Goal: Find contact information: Obtain details needed to contact an individual or organization

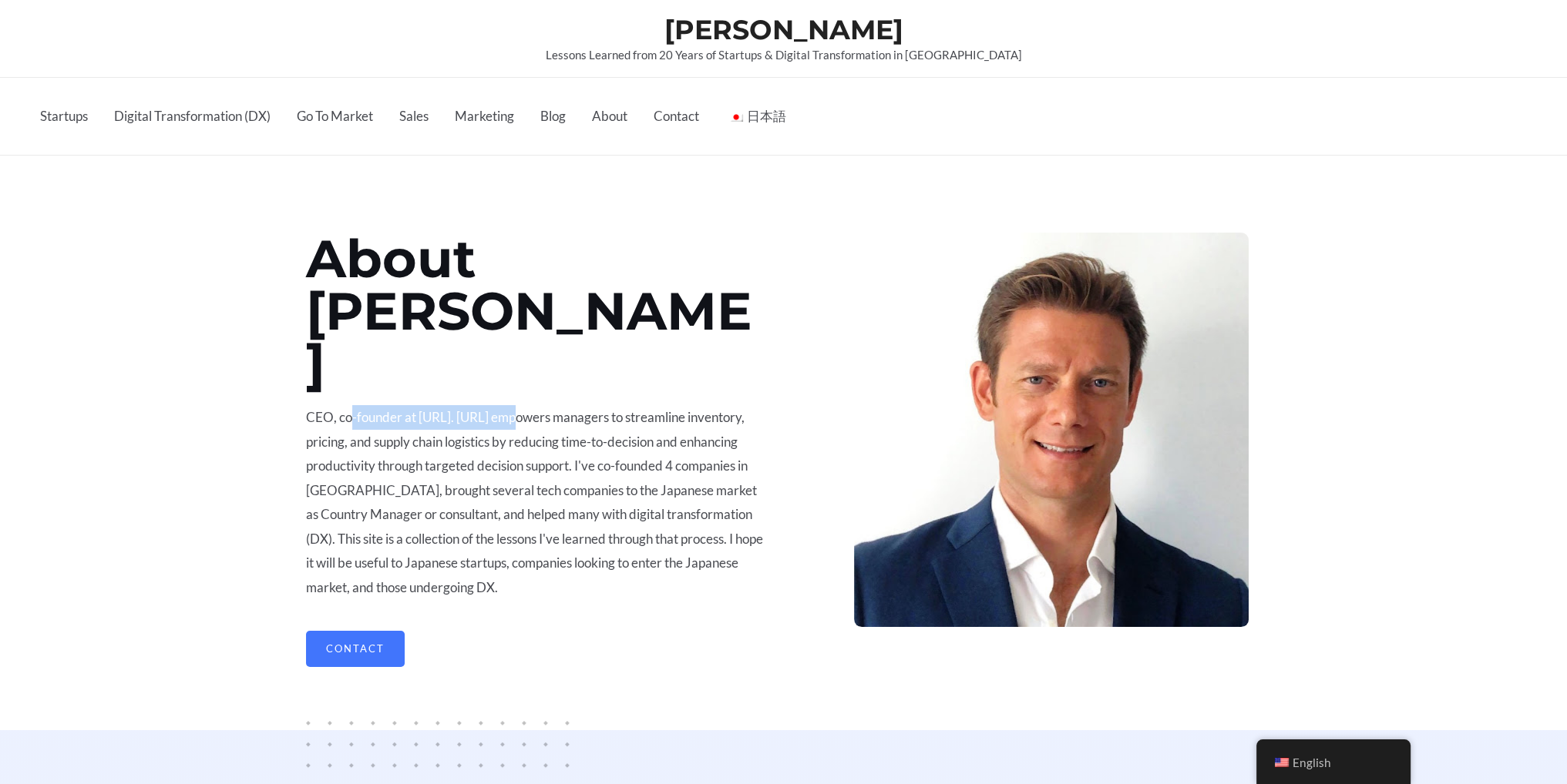
drag, startPoint x: 351, startPoint y: 358, endPoint x: 512, endPoint y: 367, distance: 161.3
click at [512, 405] on p "CEO, co-founder at [URL]. [URL] empowers managers to streamline inventory, pric…" at bounding box center [534, 503] width 458 height 195
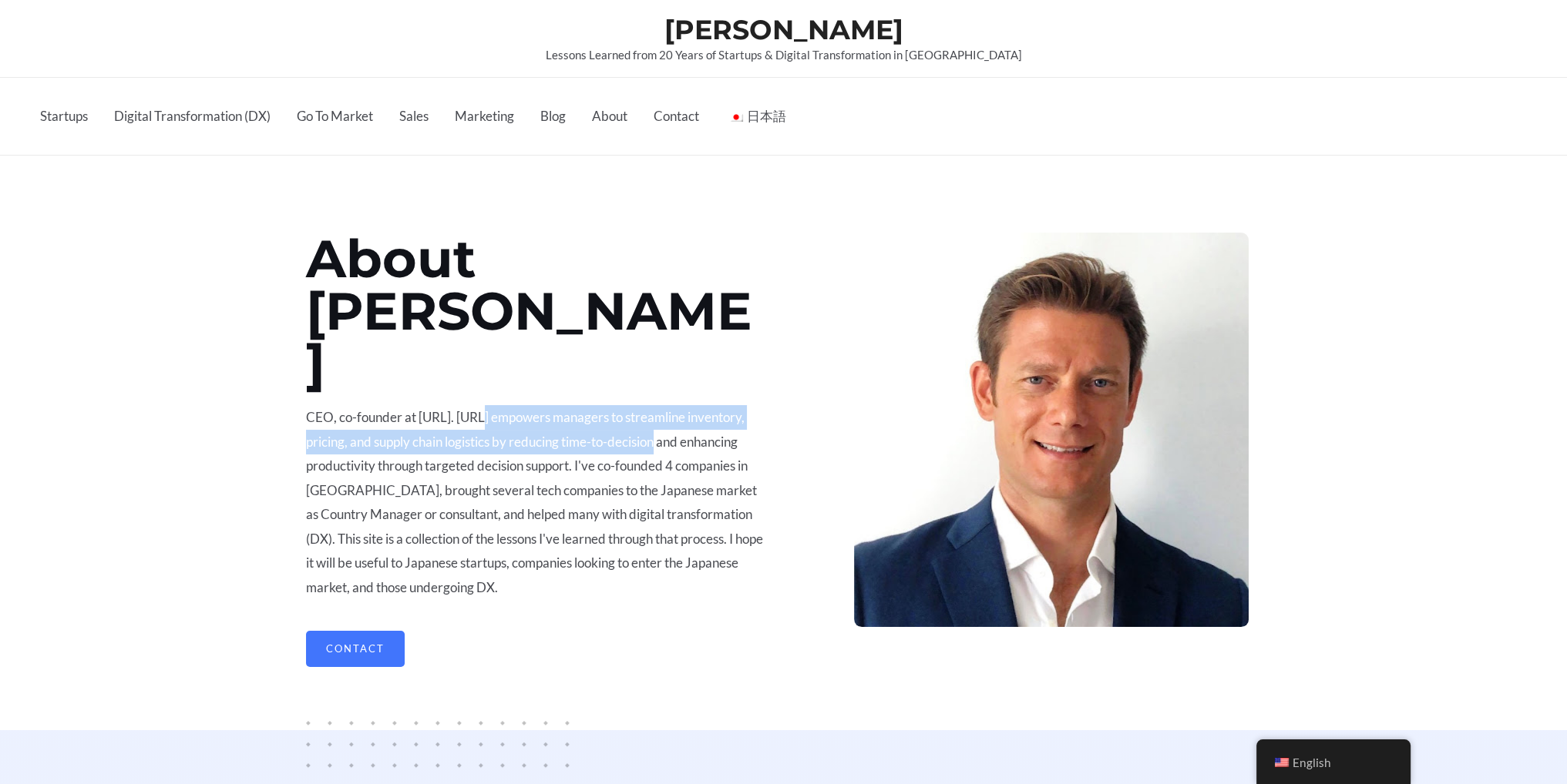
drag, startPoint x: 512, startPoint y: 367, endPoint x: 669, endPoint y: 384, distance: 157.9
click at [669, 405] on p "CEO, co-founder at [URL]. [URL] empowers managers to streamline inventory, pric…" at bounding box center [534, 503] width 458 height 195
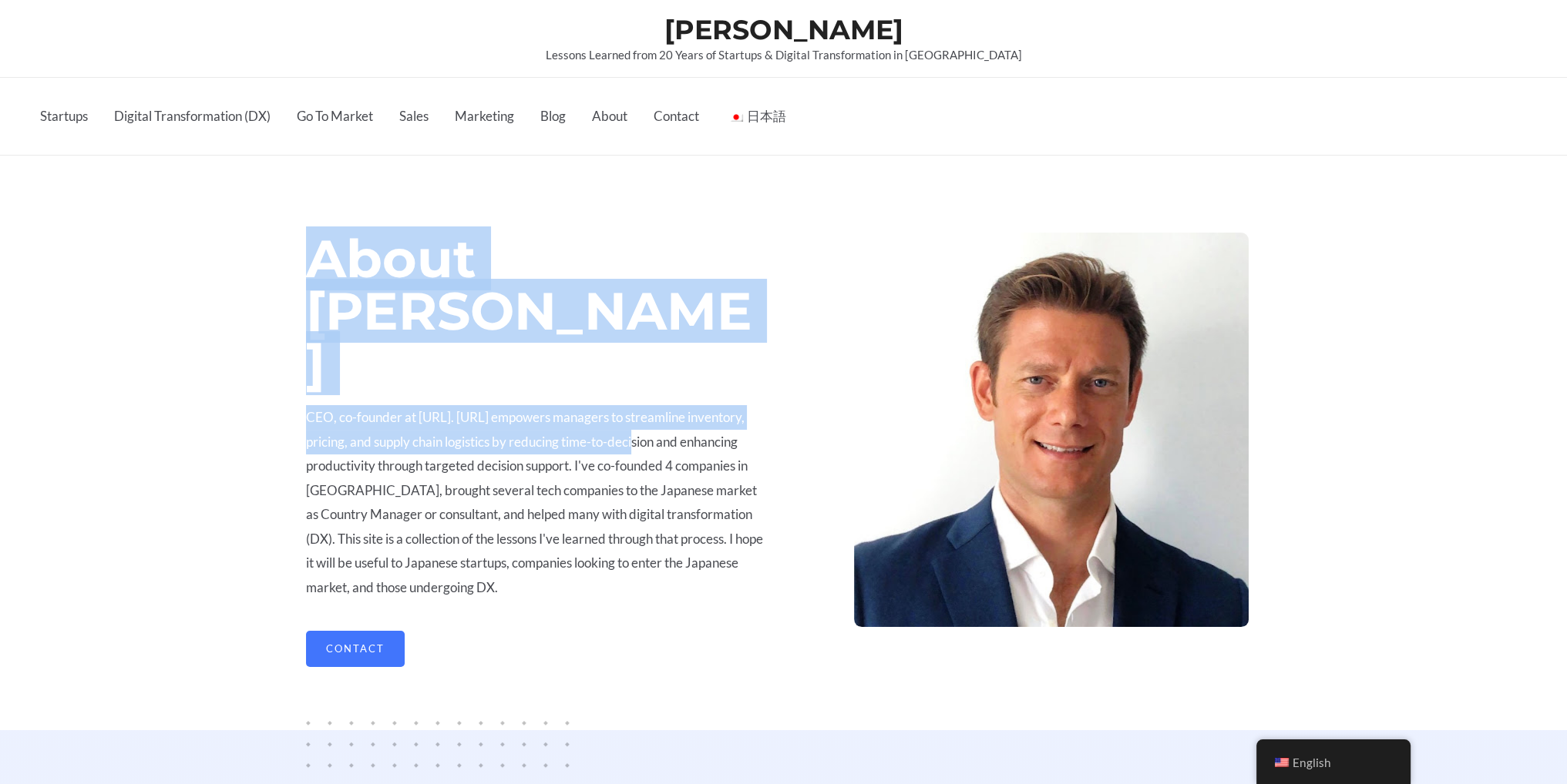
drag, startPoint x: 545, startPoint y: 389, endPoint x: 298, endPoint y: 375, distance: 247.4
click at [298, 375] on section "About [PERSON_NAME] CEO, co-founder at [GEOGRAPHIC_DATA]. [URL] empowers manage…" at bounding box center [784, 514] width 1567 height 719
drag, startPoint x: 298, startPoint y: 375, endPoint x: 311, endPoint y: 375, distance: 13.0
click at [299, 375] on div at bounding box center [784, 514] width 1567 height 719
click at [558, 405] on p "CEO, co-founder at [URL]. [URL] empowers managers to streamline inventory, pric…" at bounding box center [534, 503] width 458 height 195
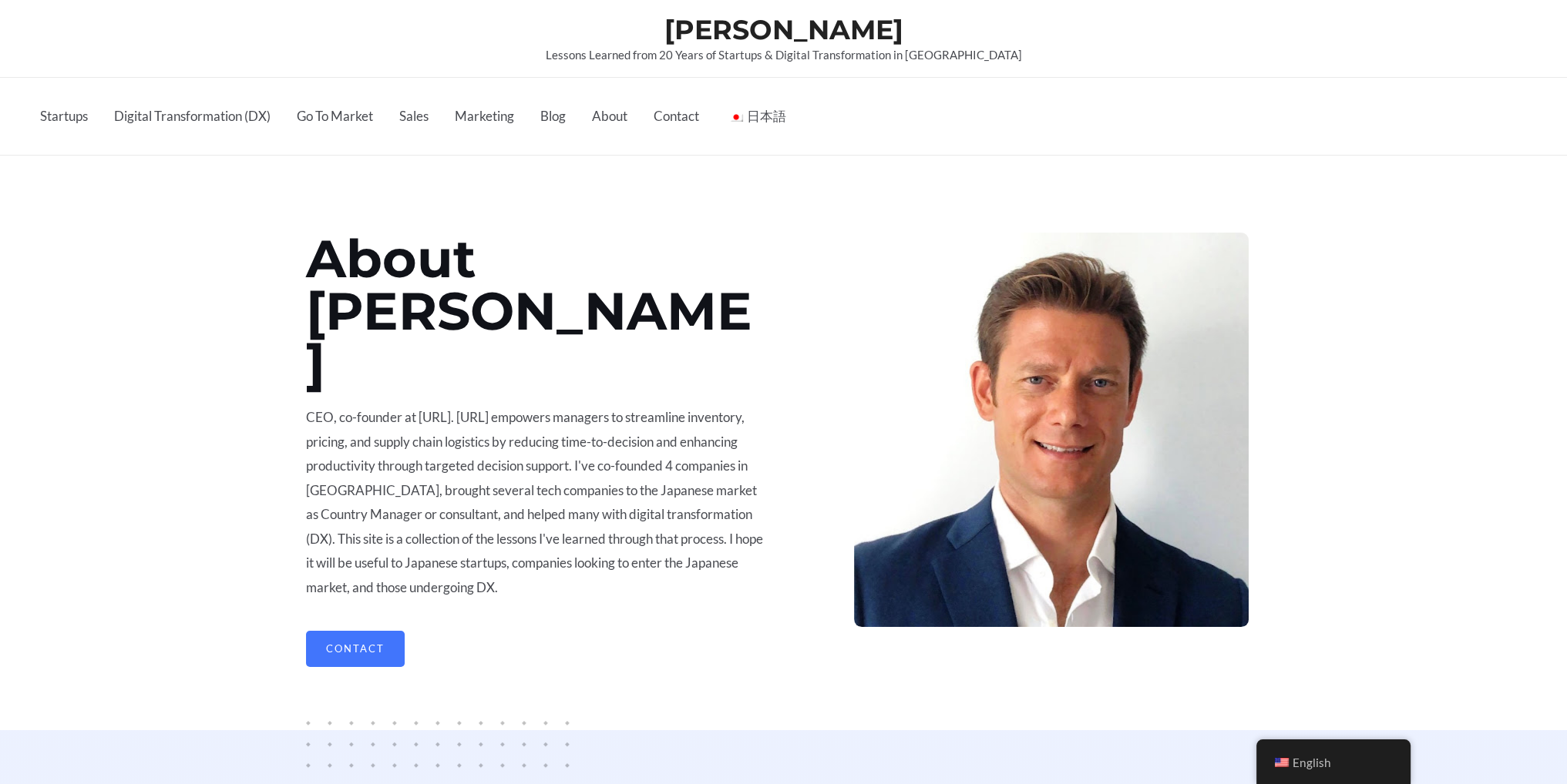
click at [704, 405] on p "CEO, co-founder at [URL]. [URL] empowers managers to streamline inventory, pric…" at bounding box center [534, 503] width 458 height 195
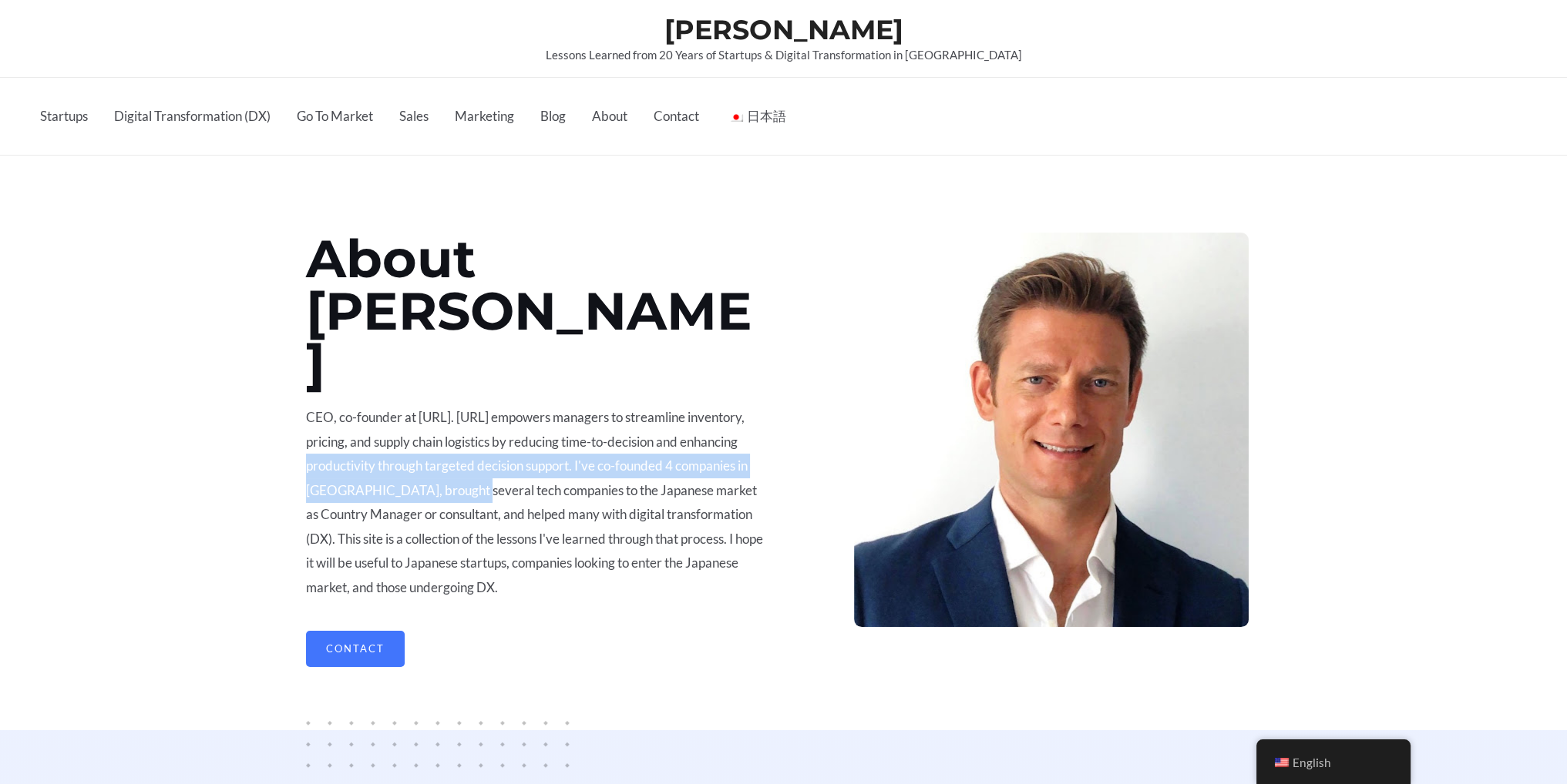
drag, startPoint x: 322, startPoint y: 418, endPoint x: 493, endPoint y: 432, distance: 171.6
click at [493, 432] on p "CEO, co-founder at [URL]. [URL] empowers managers to streamline inventory, pric…" at bounding box center [534, 503] width 458 height 195
drag, startPoint x: 482, startPoint y: 422, endPoint x: 708, endPoint y: 437, distance: 226.5
click at [708, 437] on p "CEO, co-founder at [URL]. [URL] empowers managers to streamline inventory, pric…" at bounding box center [534, 503] width 458 height 195
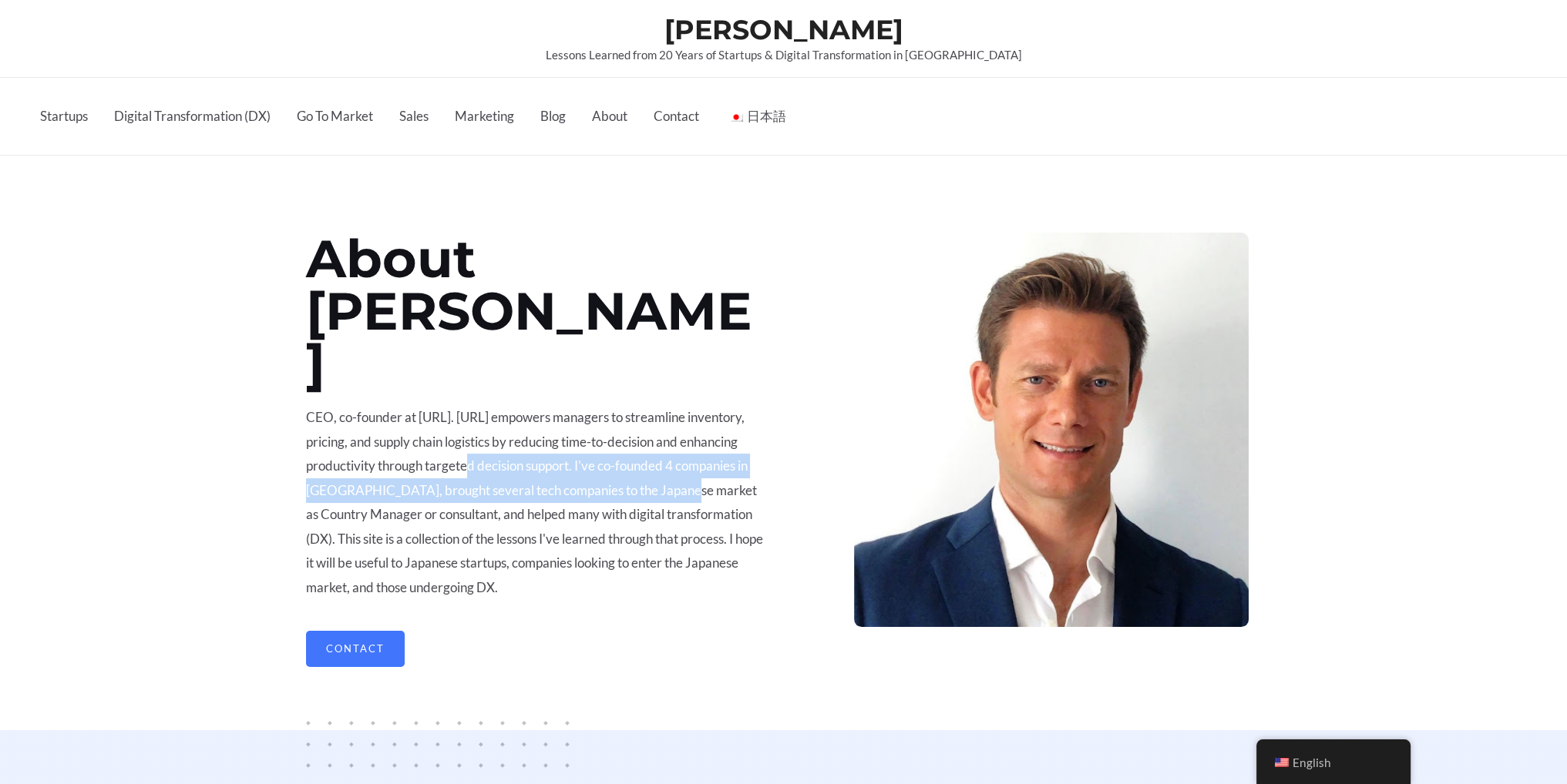
click at [708, 437] on p "CEO, co-founder at [URL]. [URL] empowers managers to streamline inventory, pric…" at bounding box center [534, 503] width 458 height 195
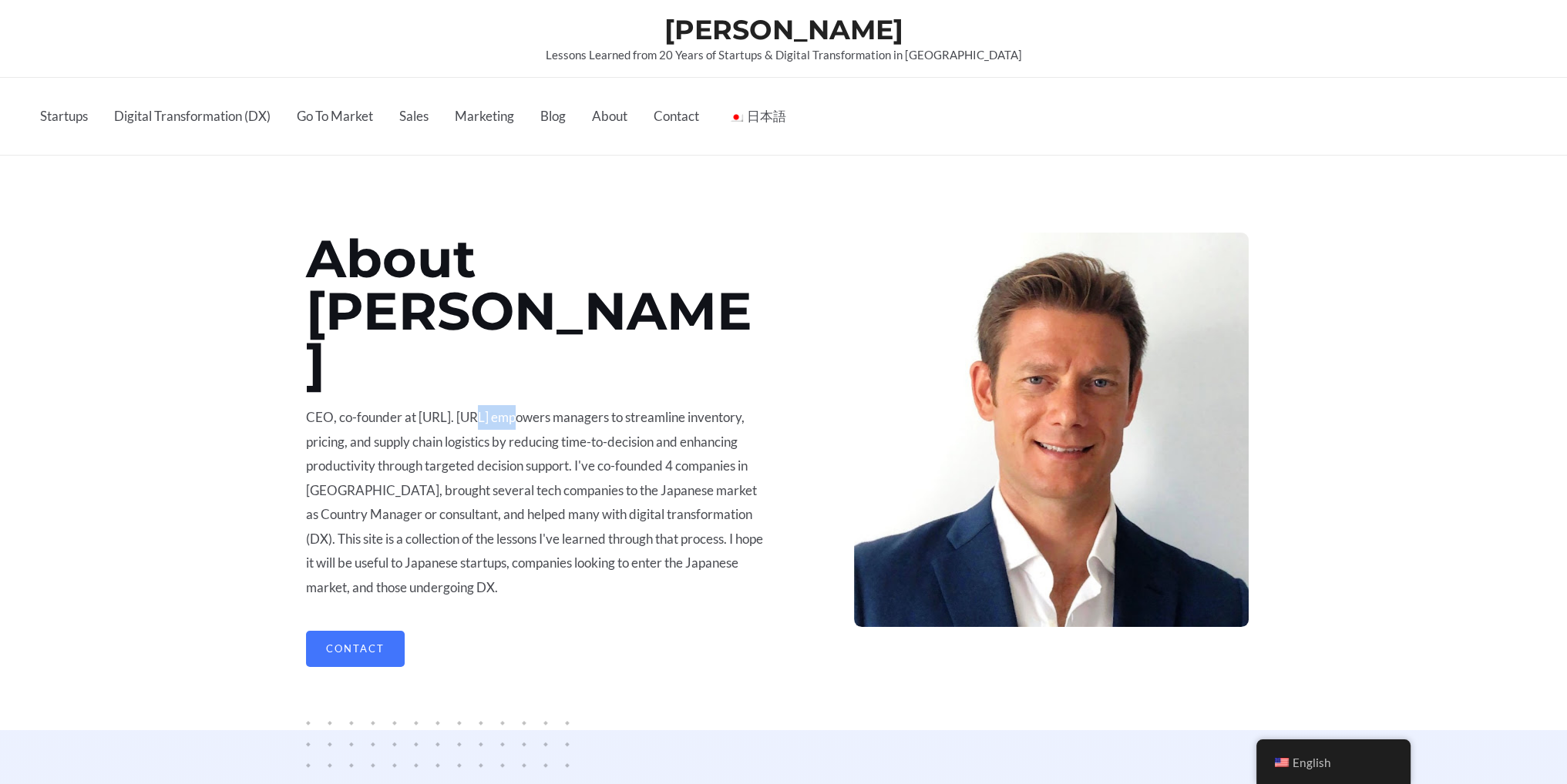
drag, startPoint x: 474, startPoint y: 360, endPoint x: 512, endPoint y: 376, distance: 41.2
click at [512, 405] on p "CEO, co-founder at [URL]. [URL] empowers managers to streamline inventory, pric…" at bounding box center [534, 503] width 458 height 195
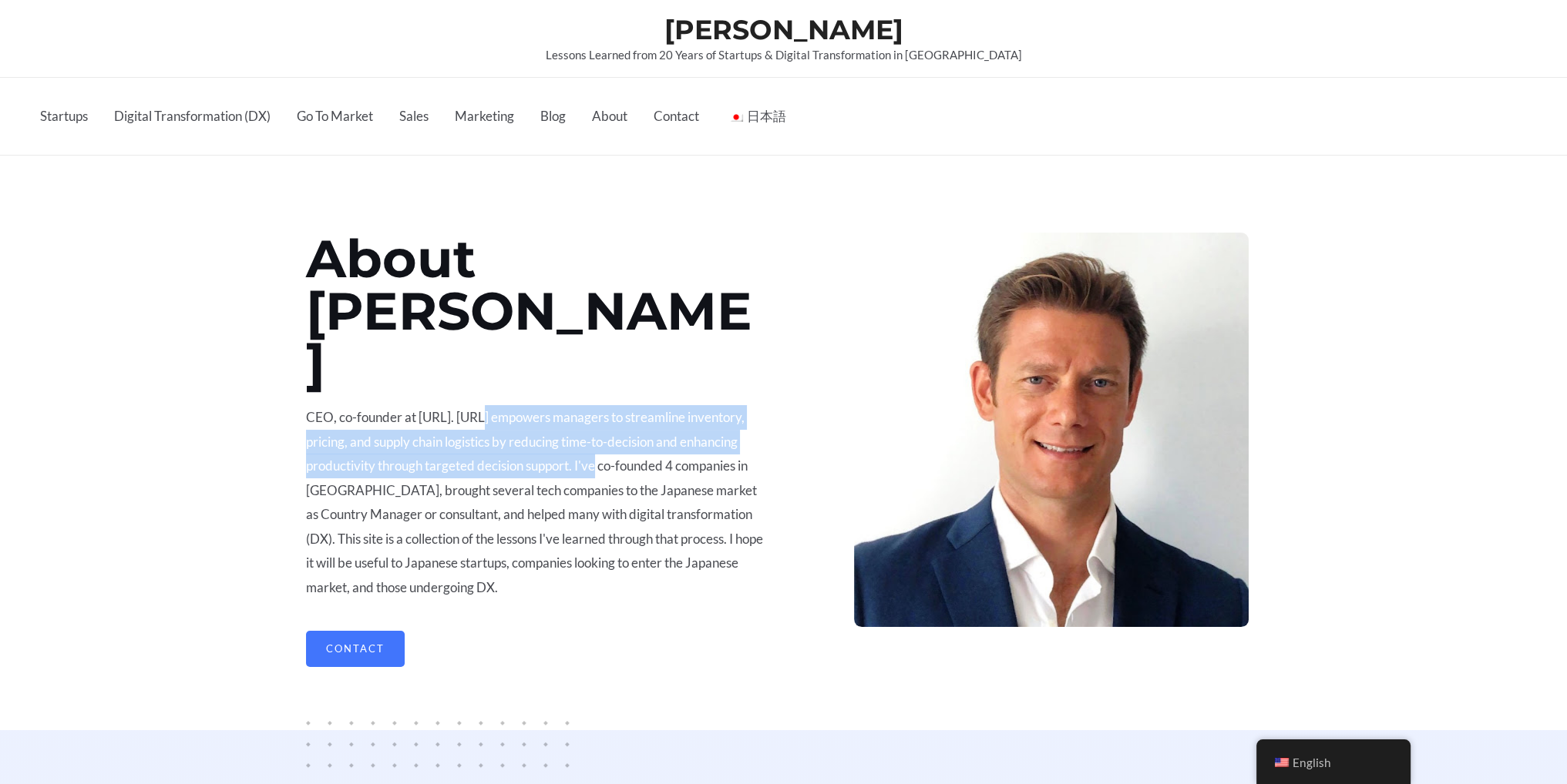
drag, startPoint x: 475, startPoint y: 361, endPoint x: 635, endPoint y: 404, distance: 165.7
click at [635, 405] on p "CEO, co-founder at [URL]. [URL] empowers managers to streamline inventory, pric…" at bounding box center [534, 503] width 458 height 195
click at [442, 411] on p "CEO, co-founder at [URL]. [URL] empowers managers to streamline inventory, pric…" at bounding box center [534, 503] width 458 height 195
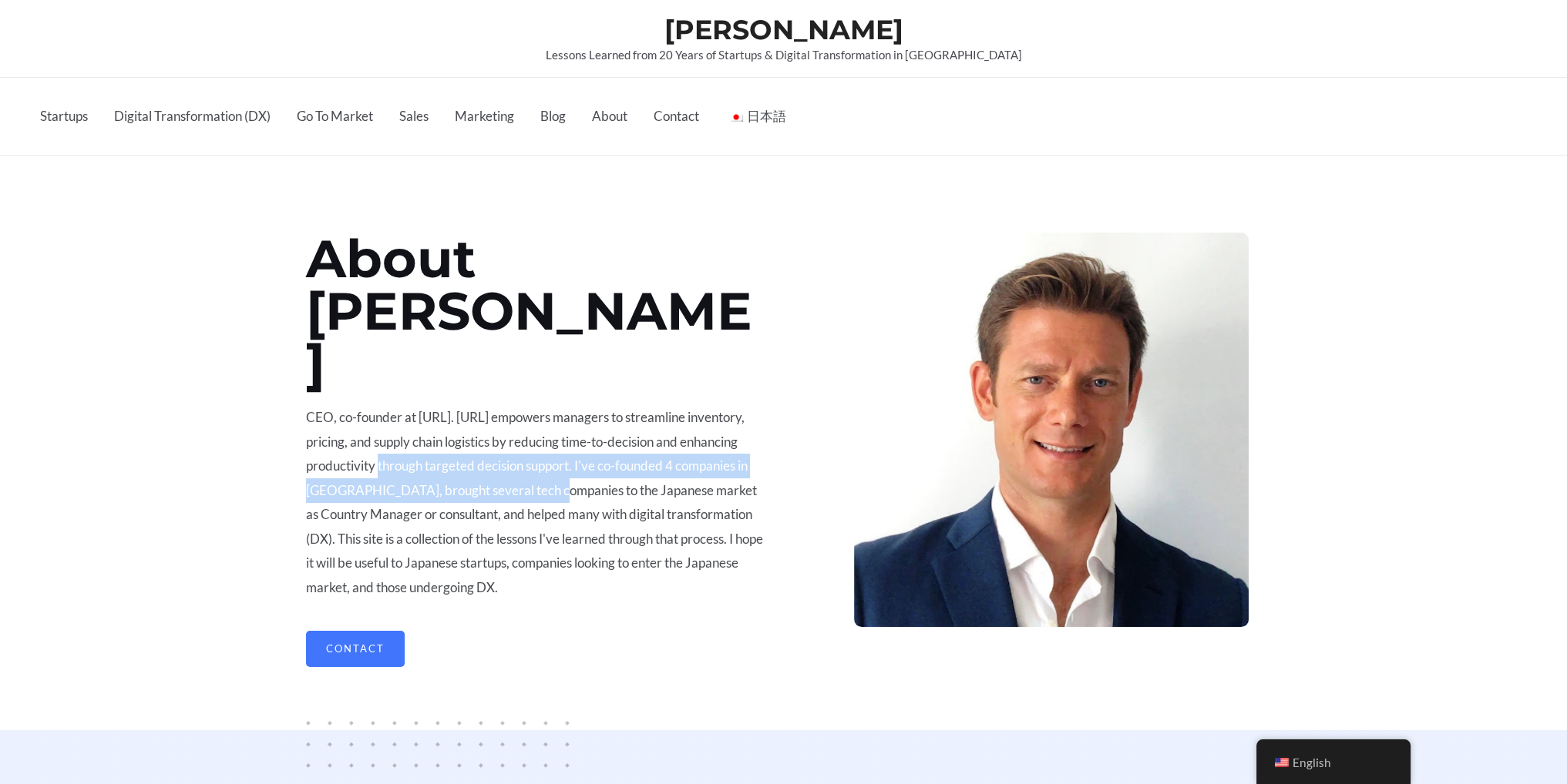
drag, startPoint x: 400, startPoint y: 420, endPoint x: 577, endPoint y: 435, distance: 177.6
click at [577, 435] on p "CEO, co-founder at [URL]. [URL] empowers managers to streamline inventory, pric…" at bounding box center [534, 503] width 458 height 195
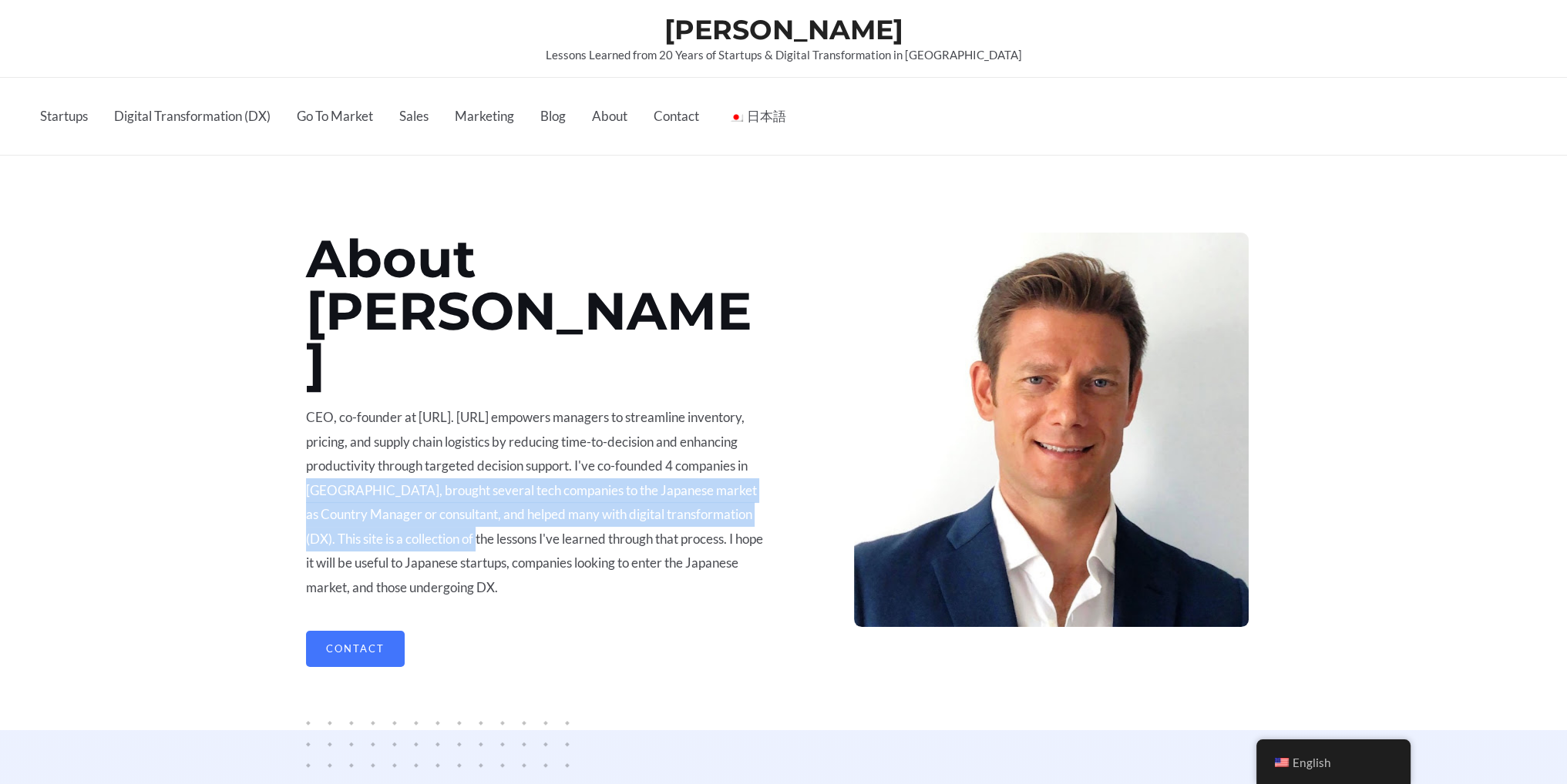
drag, startPoint x: 338, startPoint y: 443, endPoint x: 502, endPoint y: 484, distance: 169.0
click at [502, 484] on p "CEO, co-founder at [URL]. [URL] empowers managers to streamline inventory, pric…" at bounding box center [534, 503] width 458 height 195
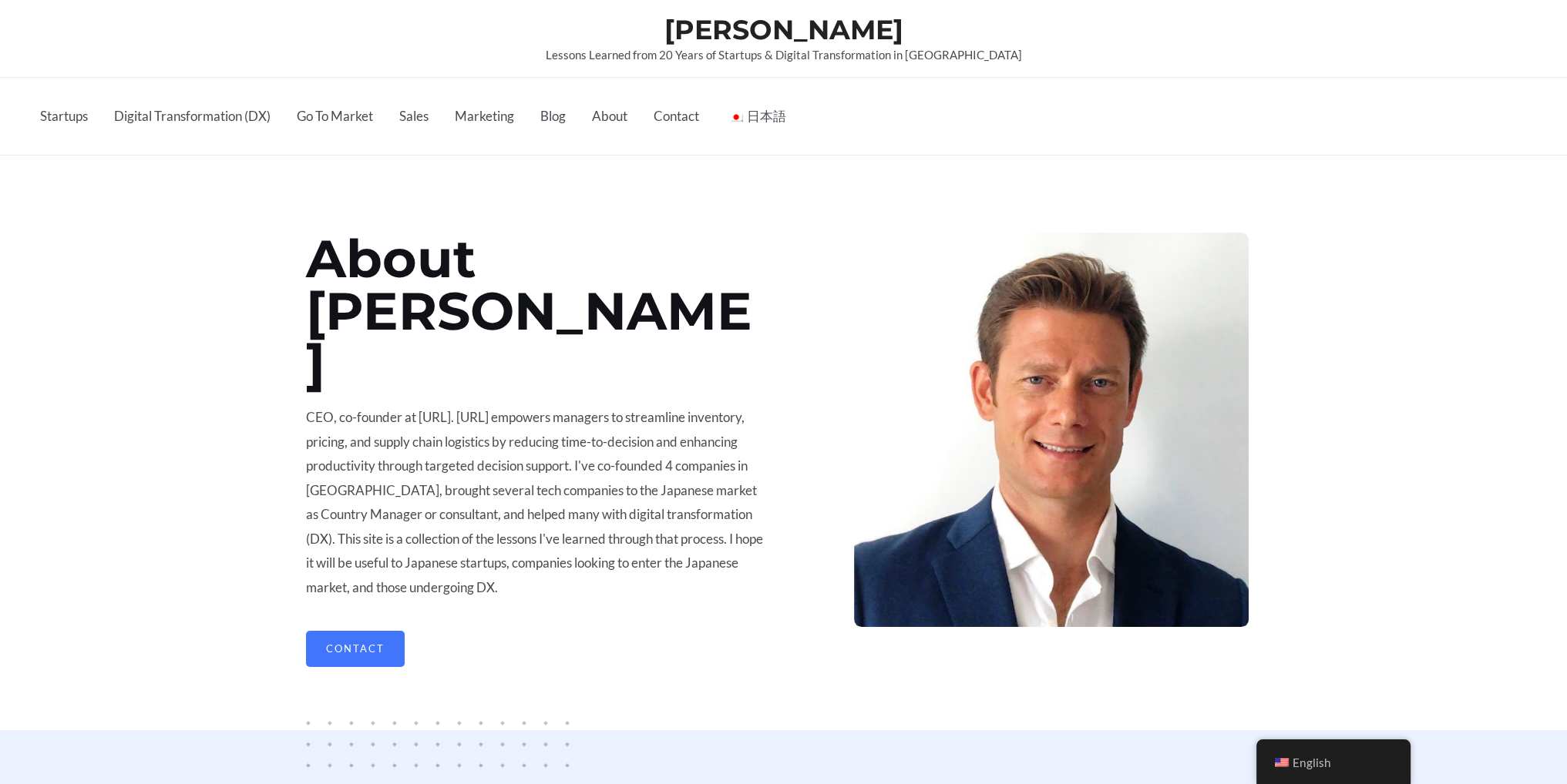
click at [493, 476] on p "CEO, co-founder at [URL]. [URL] empowers managers to streamline inventory, pric…" at bounding box center [534, 503] width 458 height 195
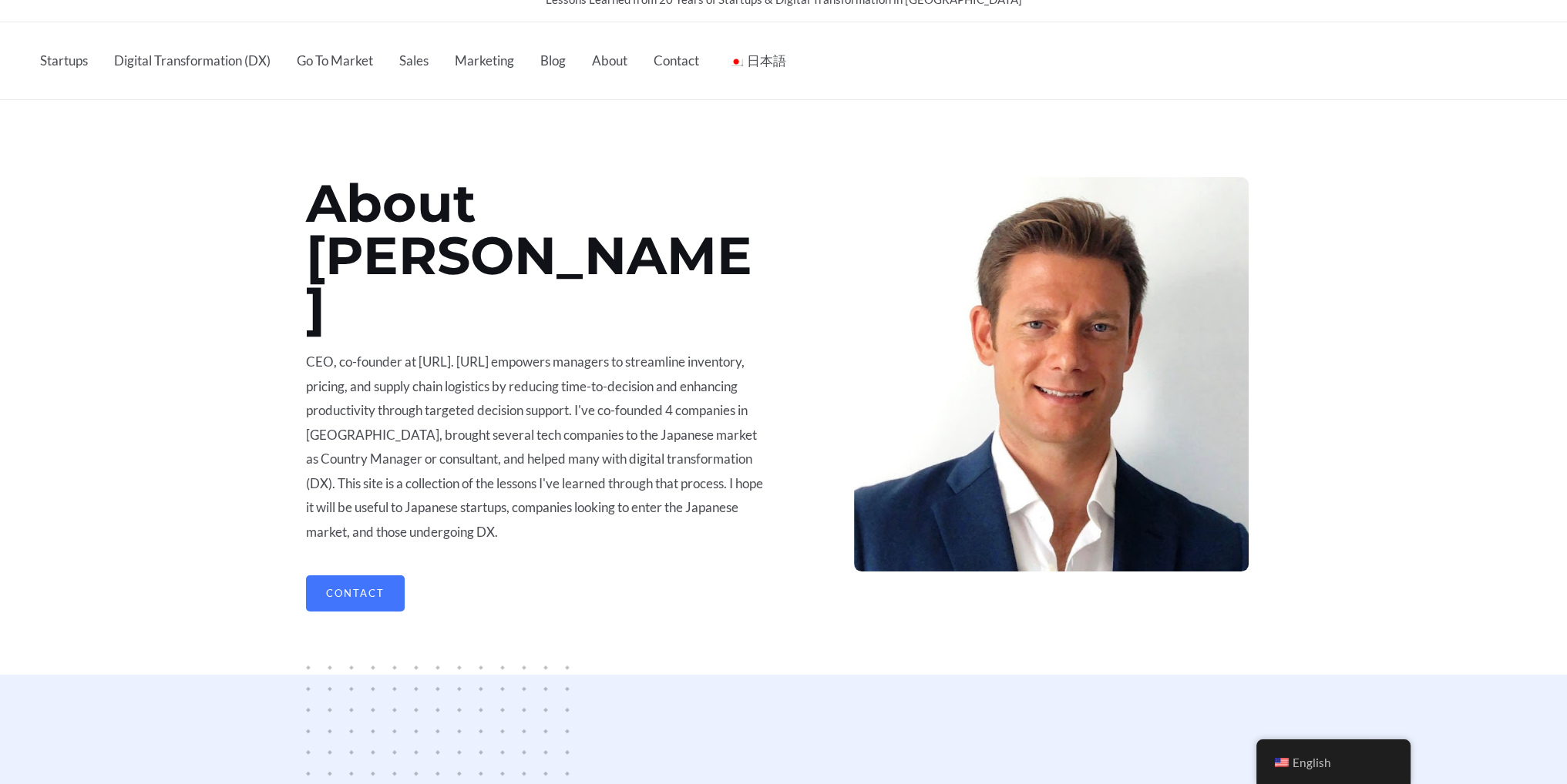
scroll to position [231, 0]
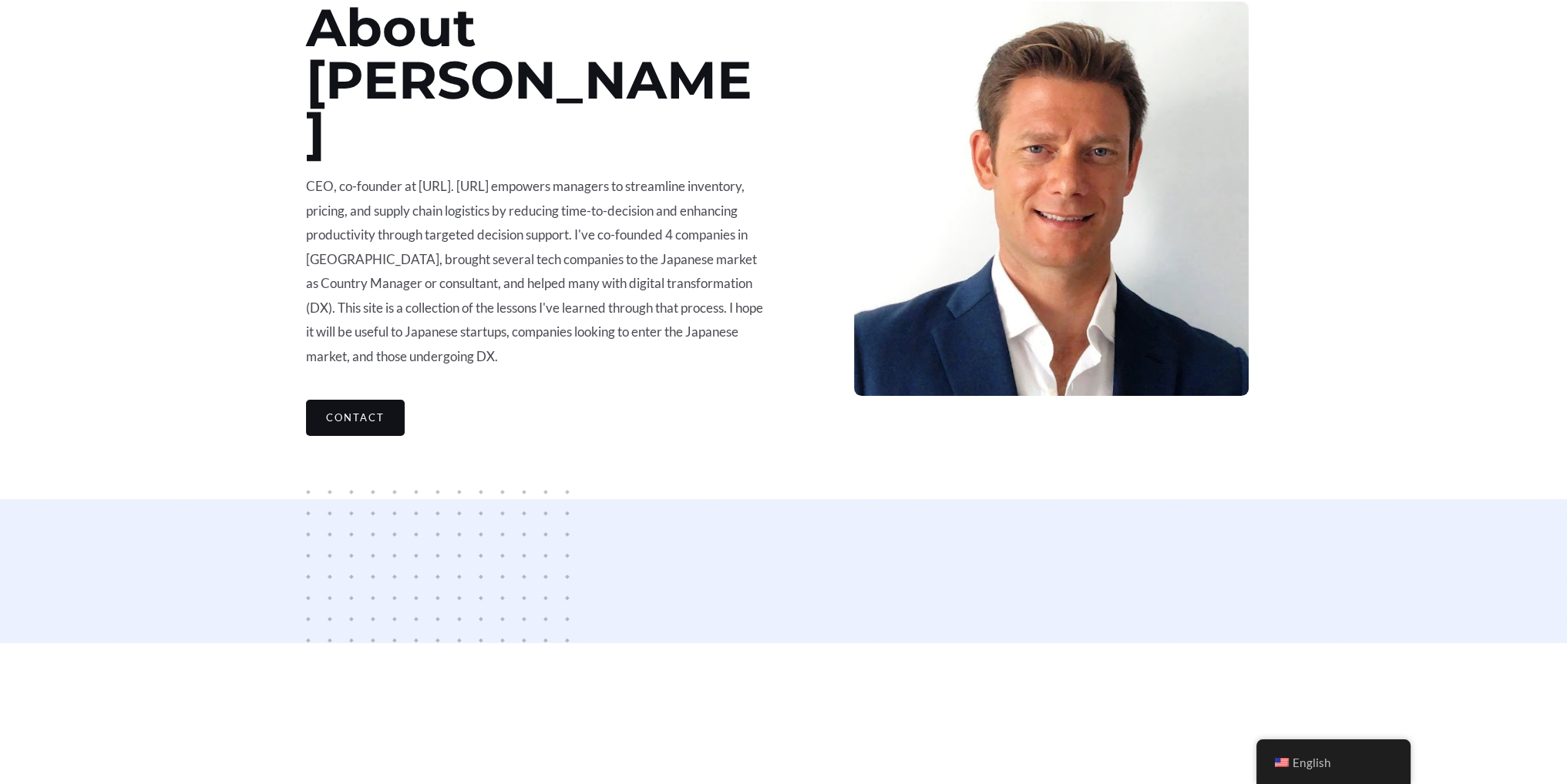
click at [343, 400] on link "Contact" at bounding box center [355, 418] width 98 height 36
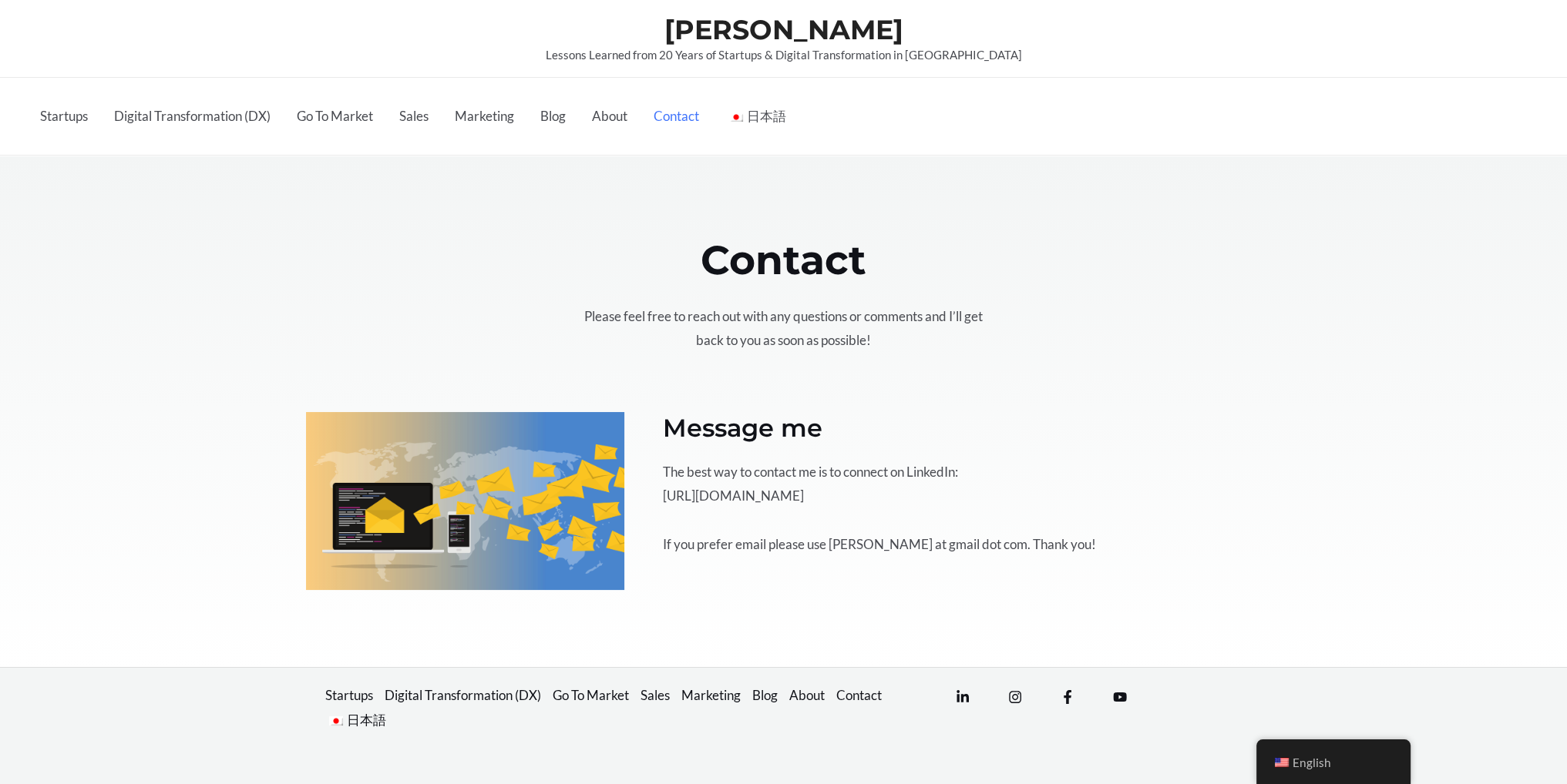
click at [828, 502] on p "The best way to contact me is to connect on LinkedIn: [URL][DOMAIN_NAME] If you…" at bounding box center [962, 508] width 599 height 97
